Goal: Task Accomplishment & Management: Manage account settings

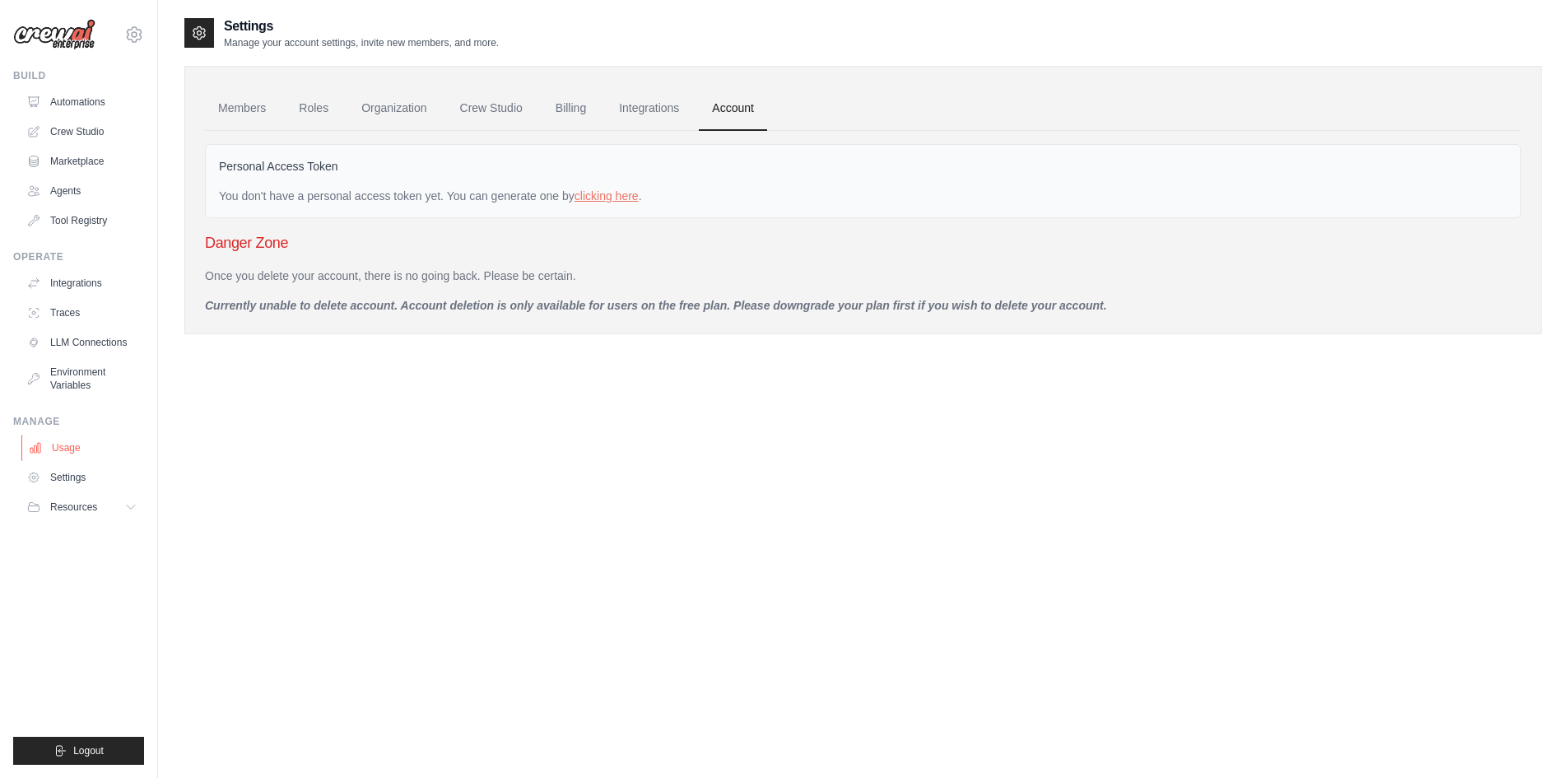
click at [113, 445] on link "Usage" at bounding box center [84, 448] width 124 height 26
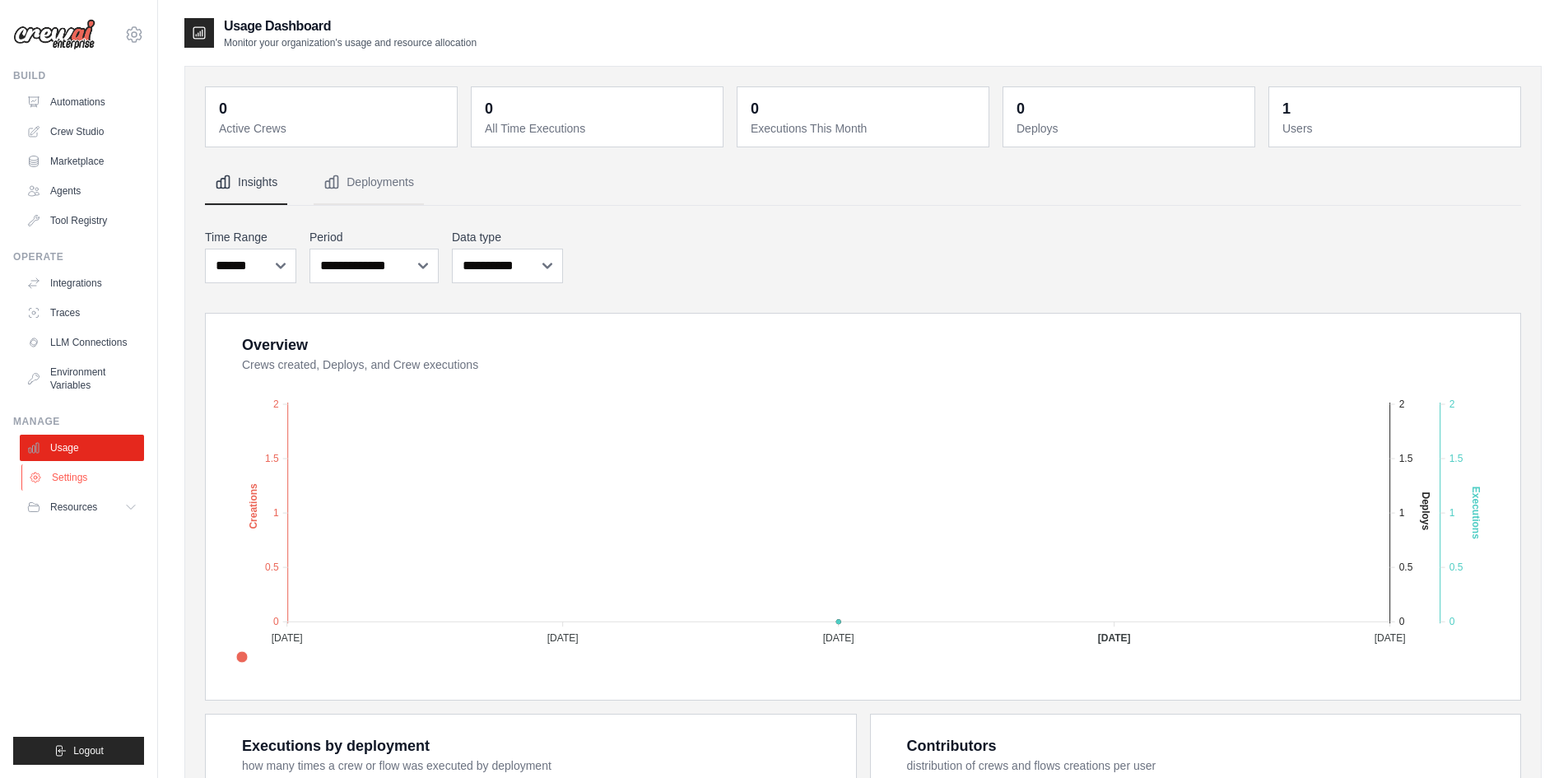
click at [119, 476] on link "Settings" at bounding box center [84, 477] width 124 height 26
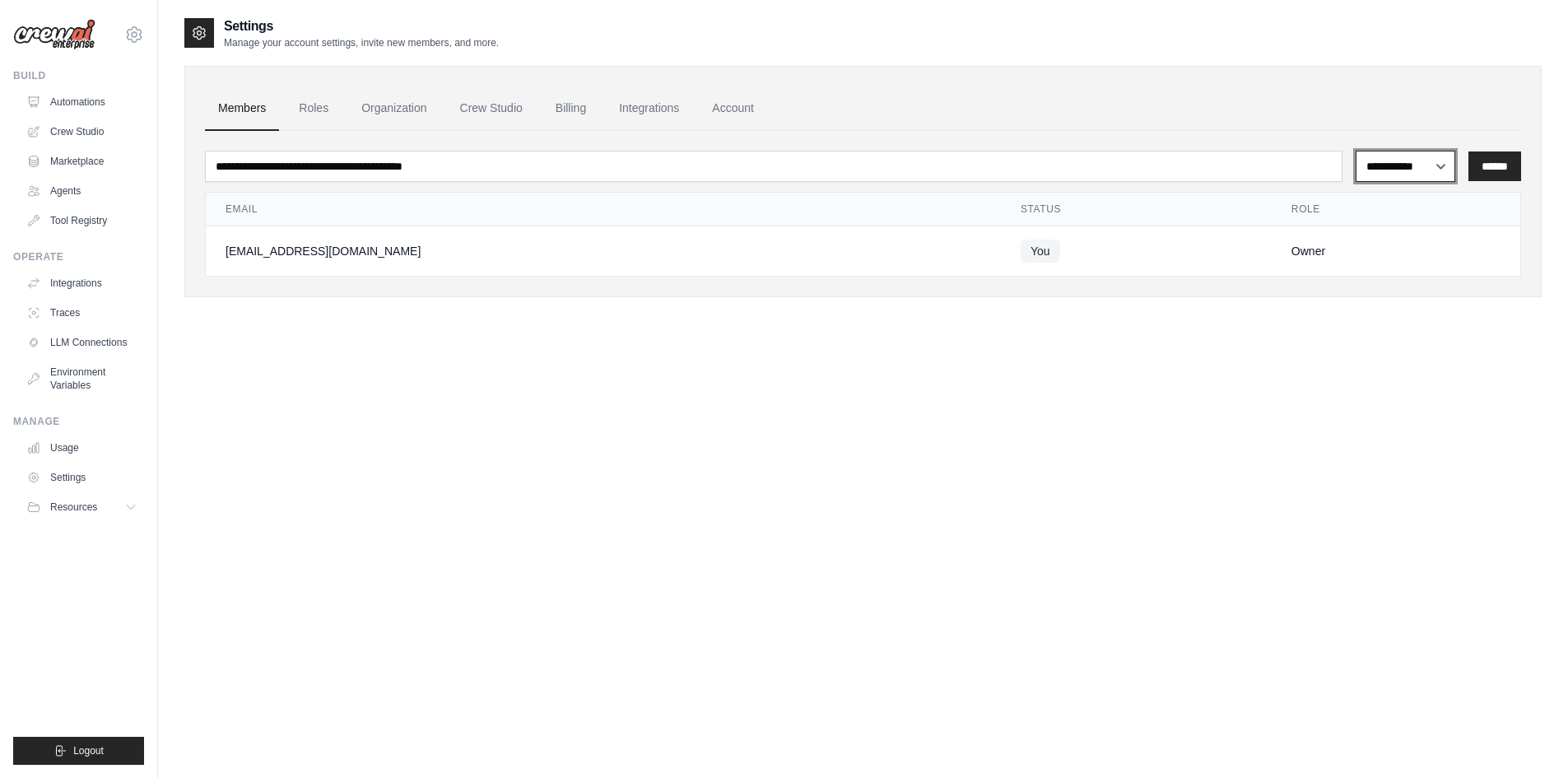
click at [1407, 168] on select "**********" at bounding box center [1405, 166] width 100 height 31
click at [66, 223] on link "Tool Registry" at bounding box center [84, 220] width 124 height 26
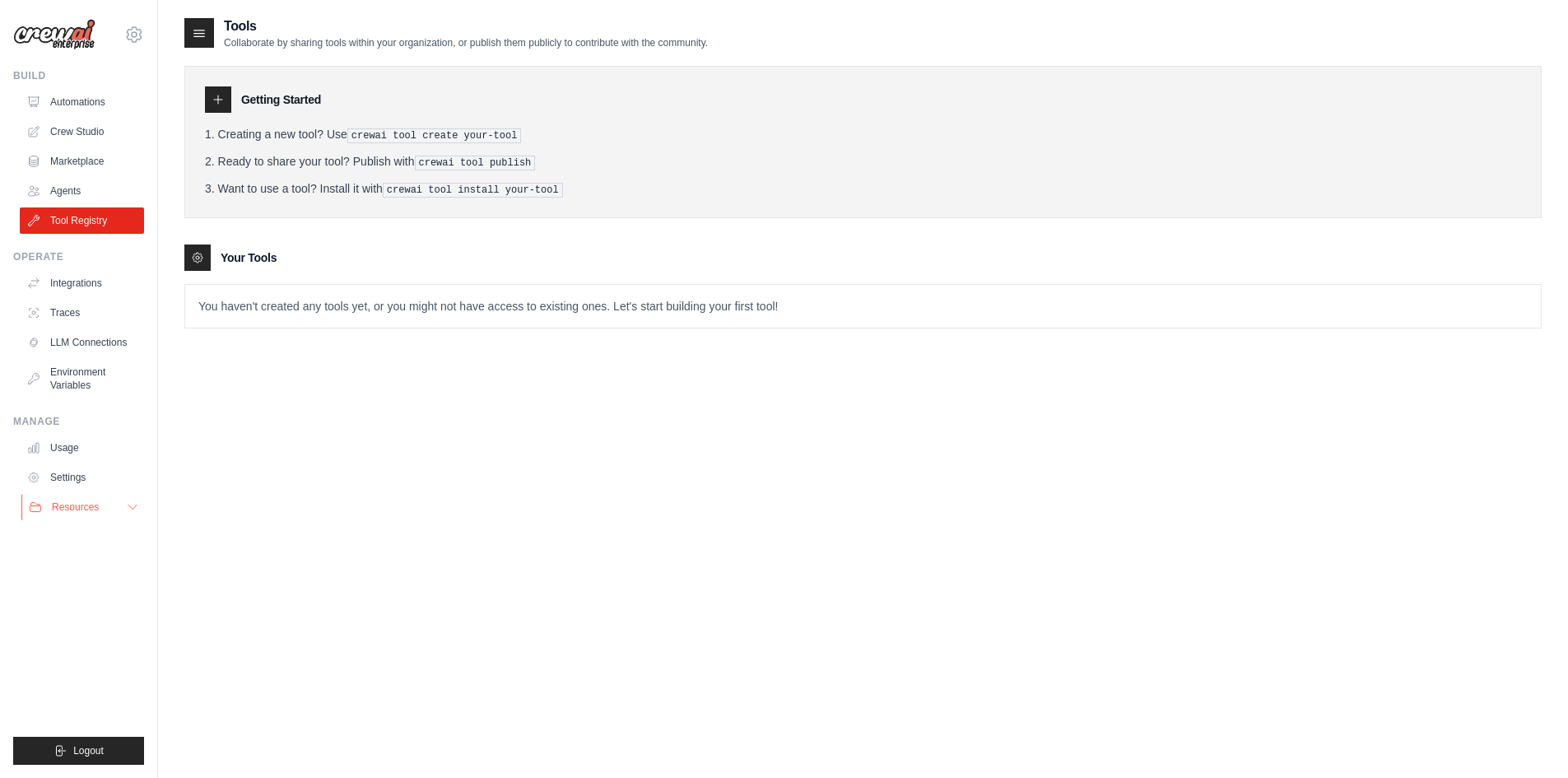
click at [119, 502] on button "Resources" at bounding box center [84, 507] width 124 height 26
click at [86, 478] on link "Settings" at bounding box center [84, 477] width 124 height 26
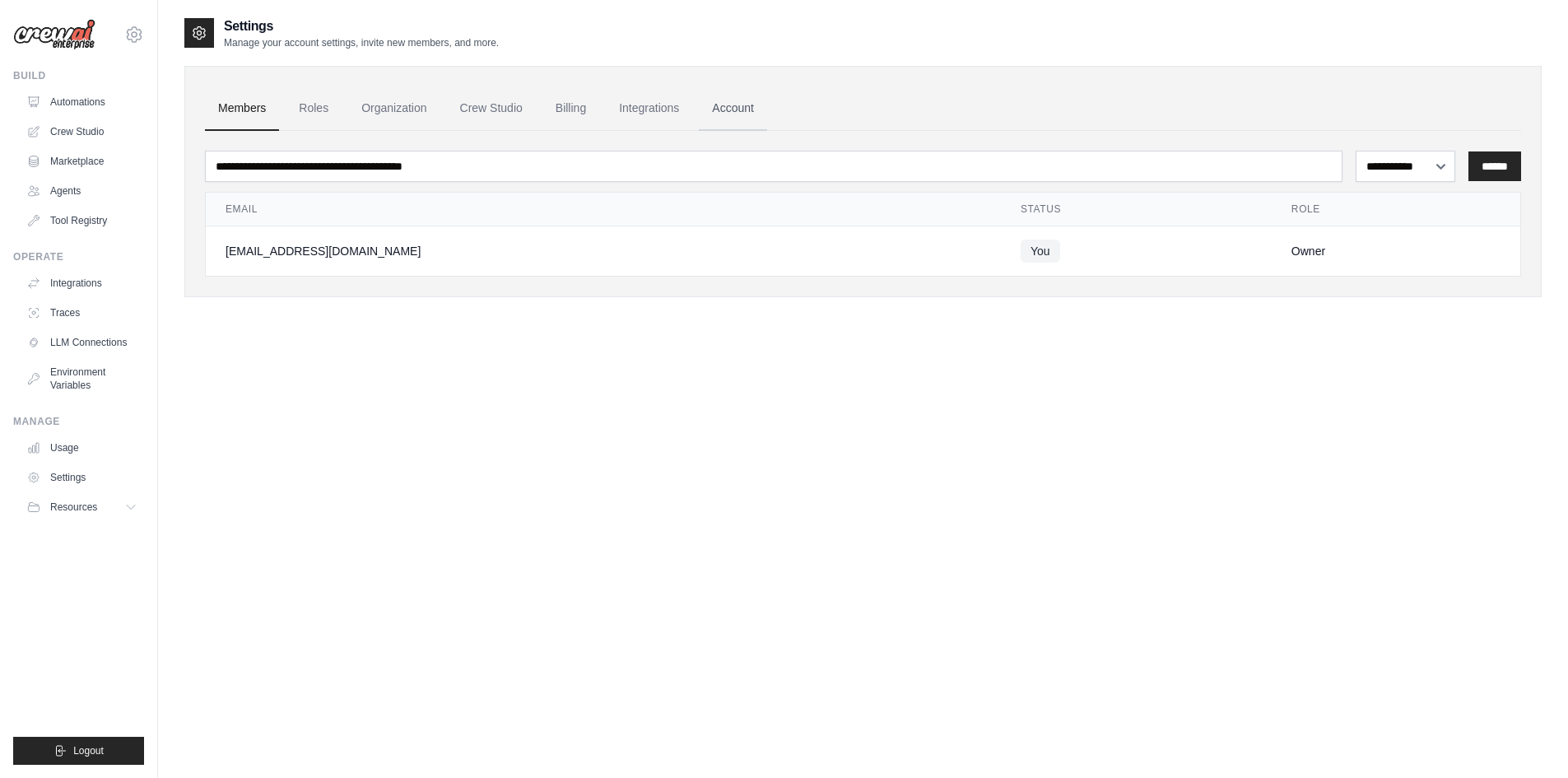
click at [742, 111] on link "Account" at bounding box center [732, 108] width 68 height 44
